Goal: Find specific page/section: Find specific page/section

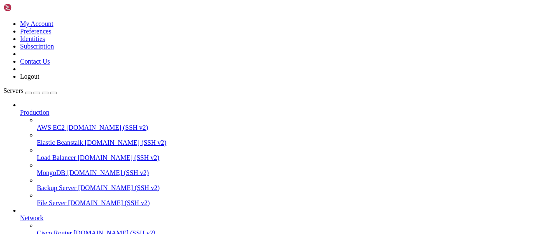
scroll to position [170, 0]
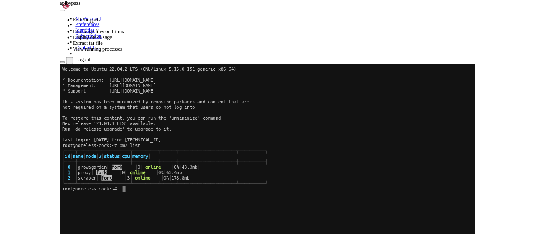
scroll to position [0, 0]
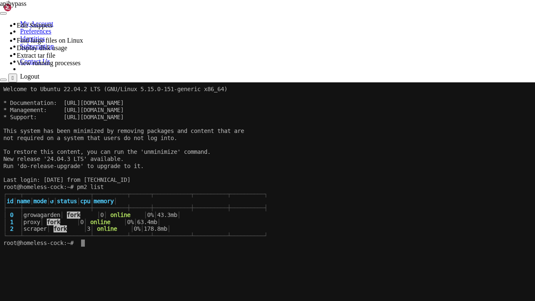
click at [478, 233] on x-row at bounding box center [267, 291] width 528 height 7
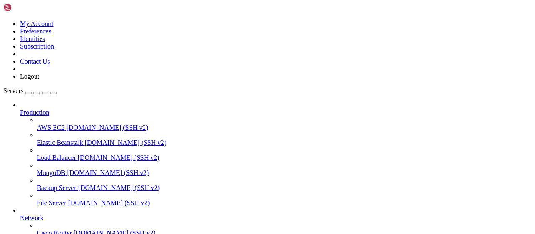
type input "/root/cloudflare"
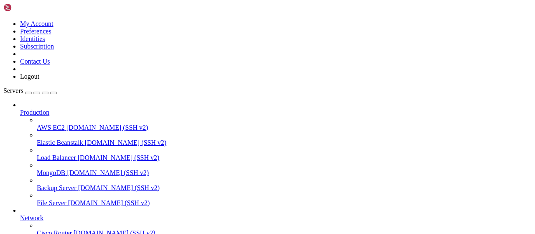
scroll to position [0, 0]
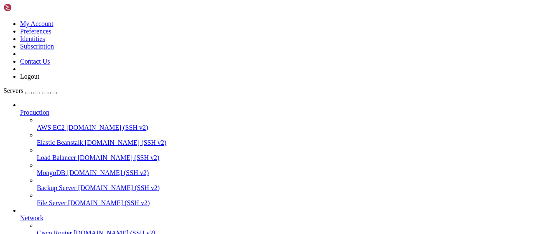
type input "/root"
